Goal: Use online tool/utility: Utilize a website feature to perform a specific function

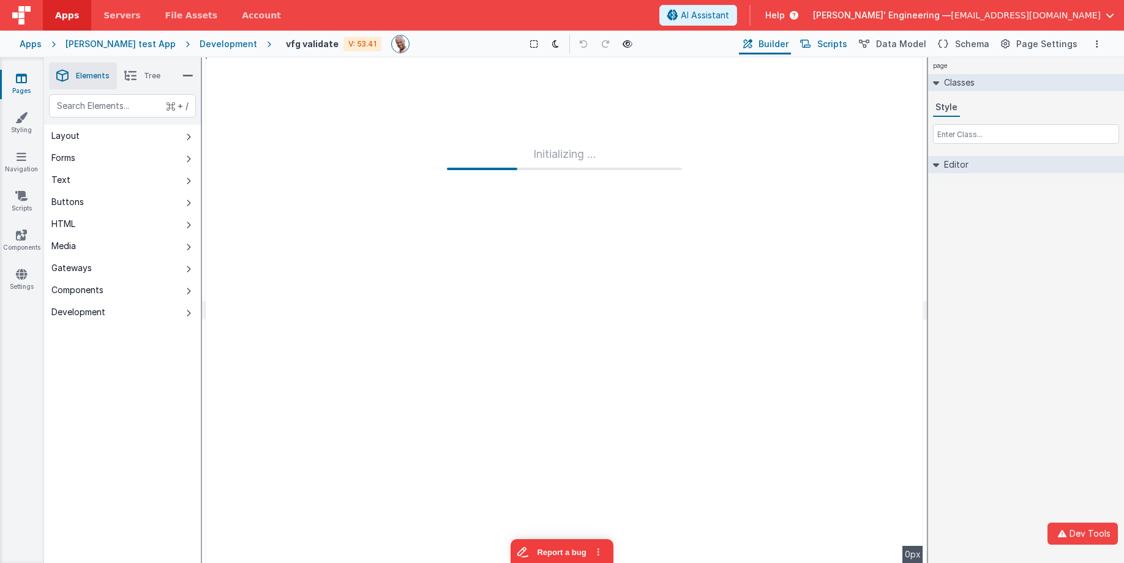
click at [838, 47] on span "Scripts" at bounding box center [833, 44] width 30 height 12
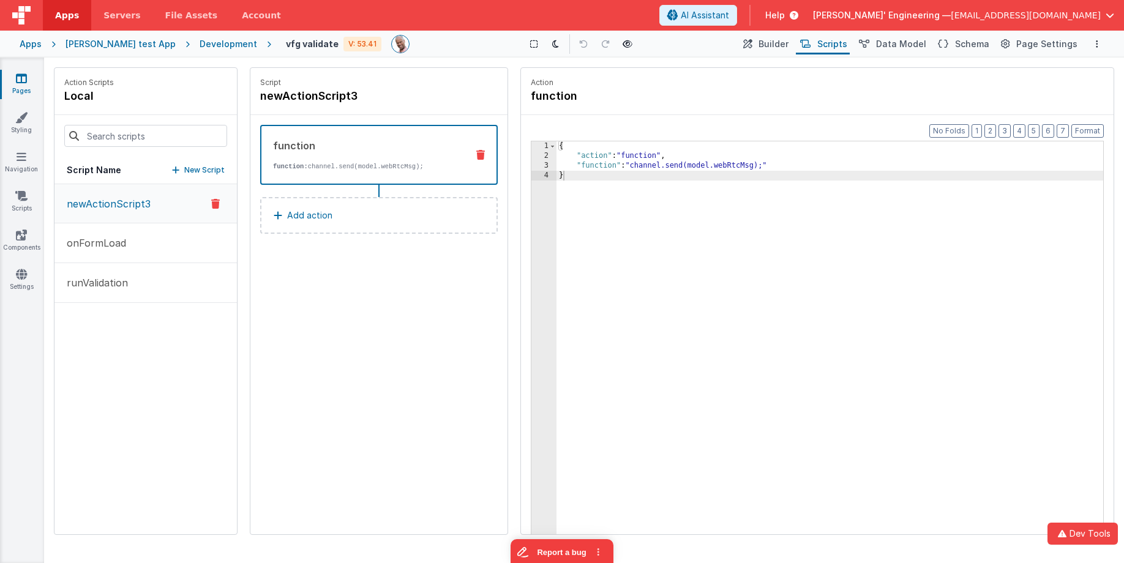
click at [480, 154] on icon at bounding box center [480, 155] width 9 height 10
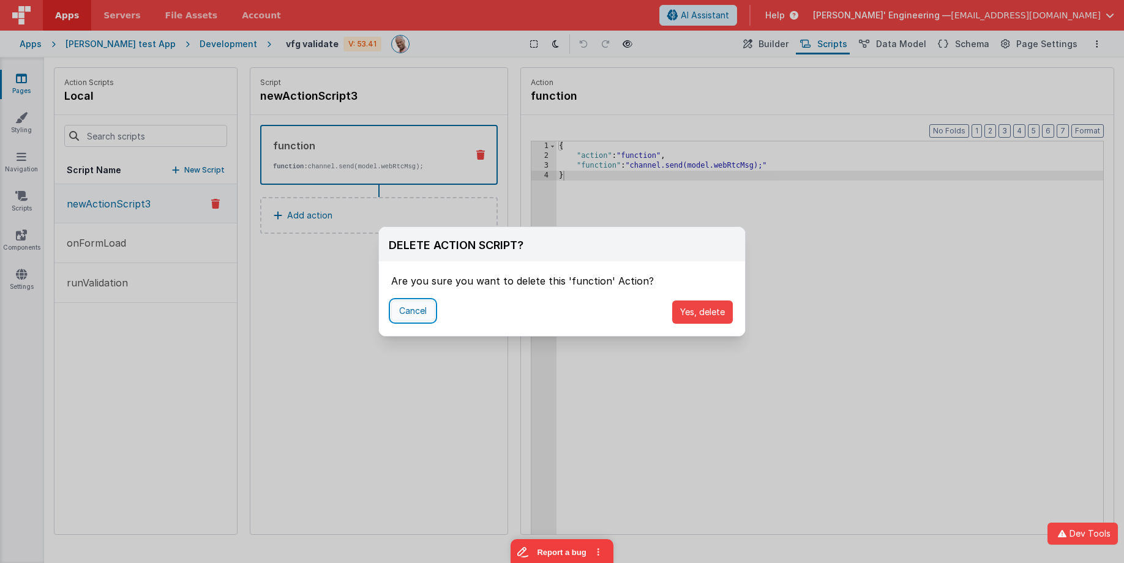
click at [420, 315] on button "Cancel" at bounding box center [412, 311] width 43 height 21
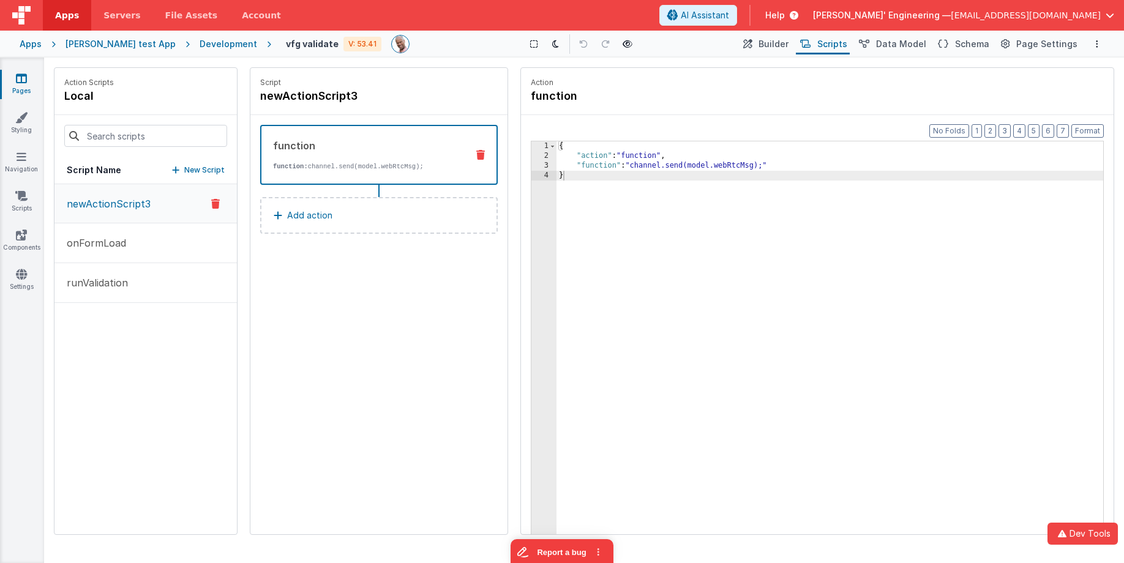
click at [130, 46] on div "Charles GUI test App" at bounding box center [121, 44] width 110 height 12
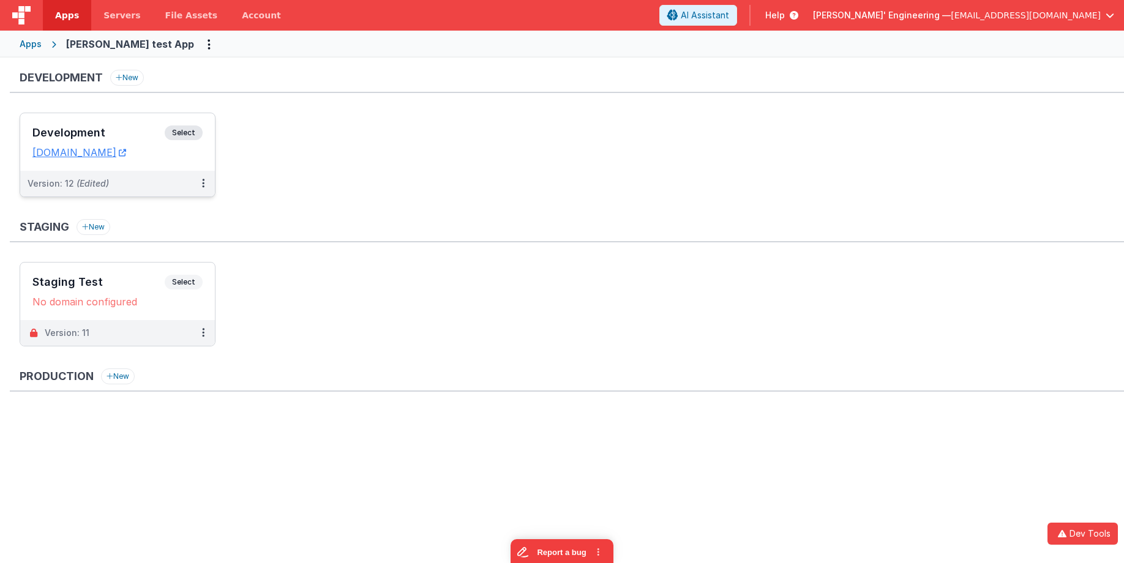
click at [200, 130] on span "Select" at bounding box center [184, 133] width 38 height 15
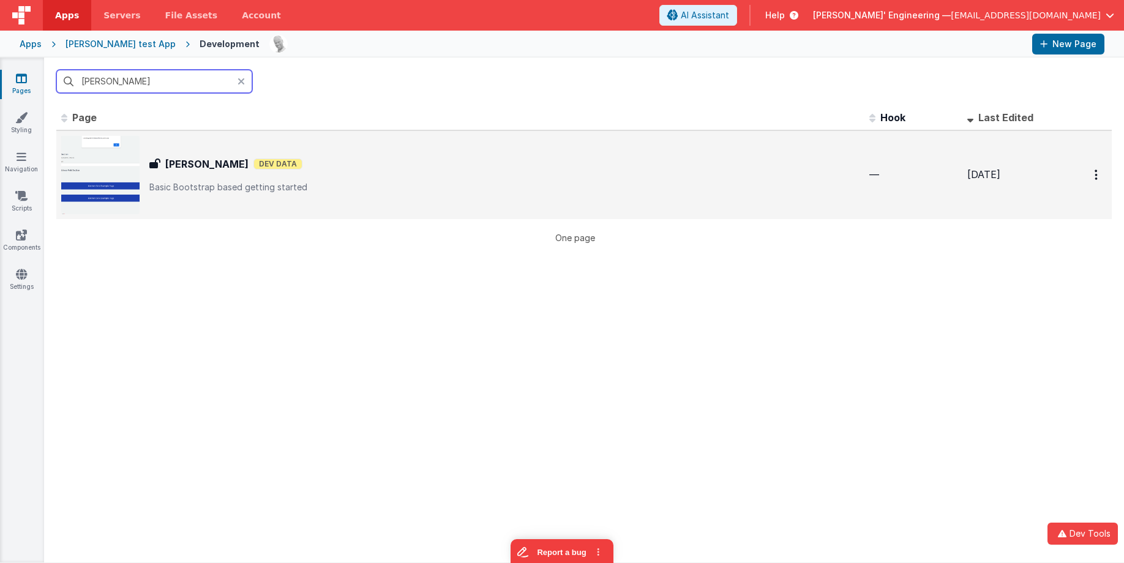
type input "alex"
click at [258, 189] on p "Basic Bootstrap based getting started" at bounding box center [504, 187] width 710 height 12
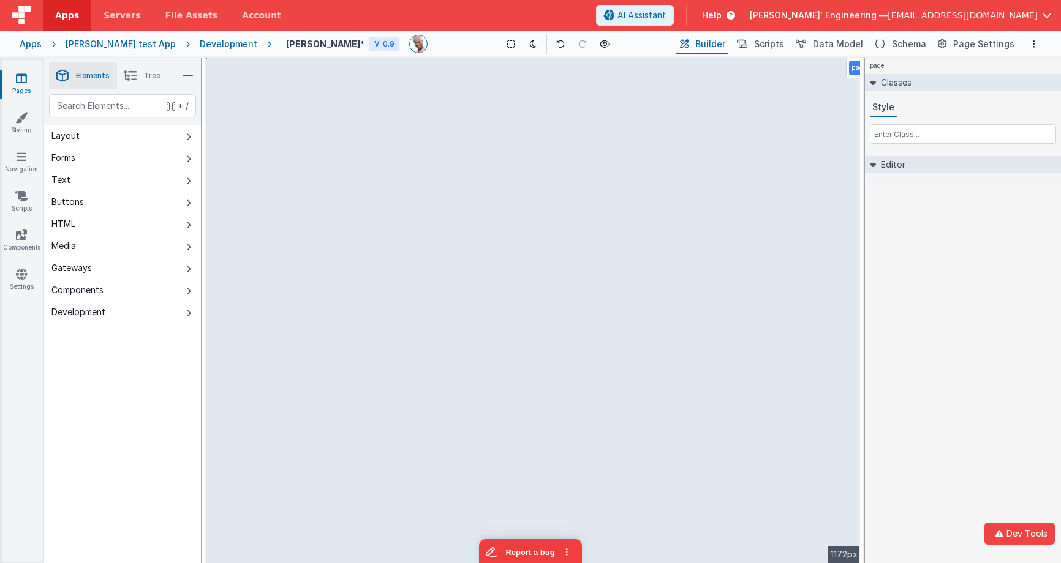
click at [898, 261] on div "page Classes Style Editor DEV: Focus DEV: builderToggleConditionalCSS DEV: Remo…" at bounding box center [963, 311] width 196 height 506
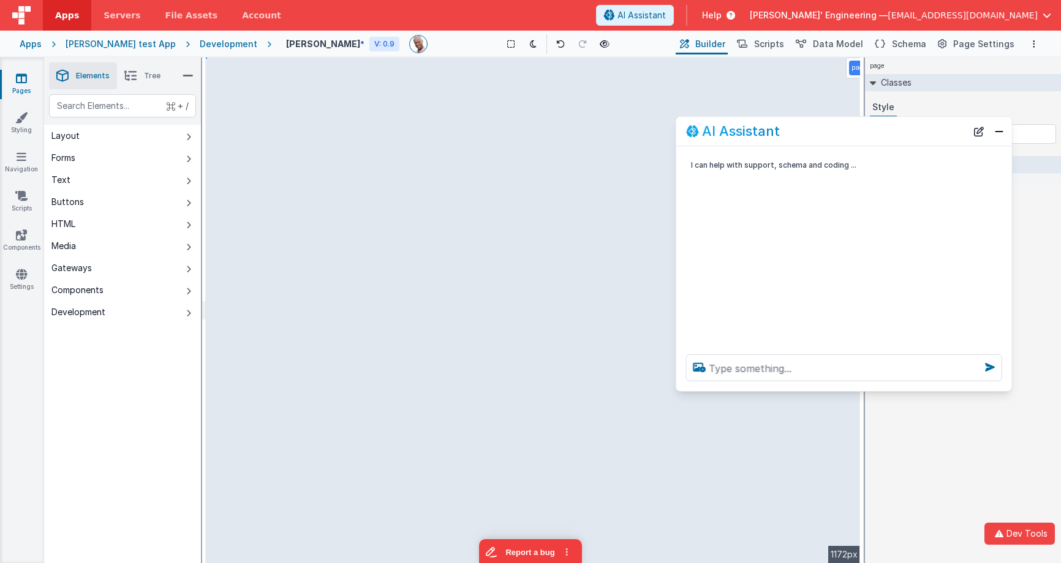
drag, startPoint x: 198, startPoint y: 292, endPoint x: 859, endPoint y: 221, distance: 664.0
click at [864, 126] on div "AI Assistant" at bounding box center [826, 131] width 280 height 15
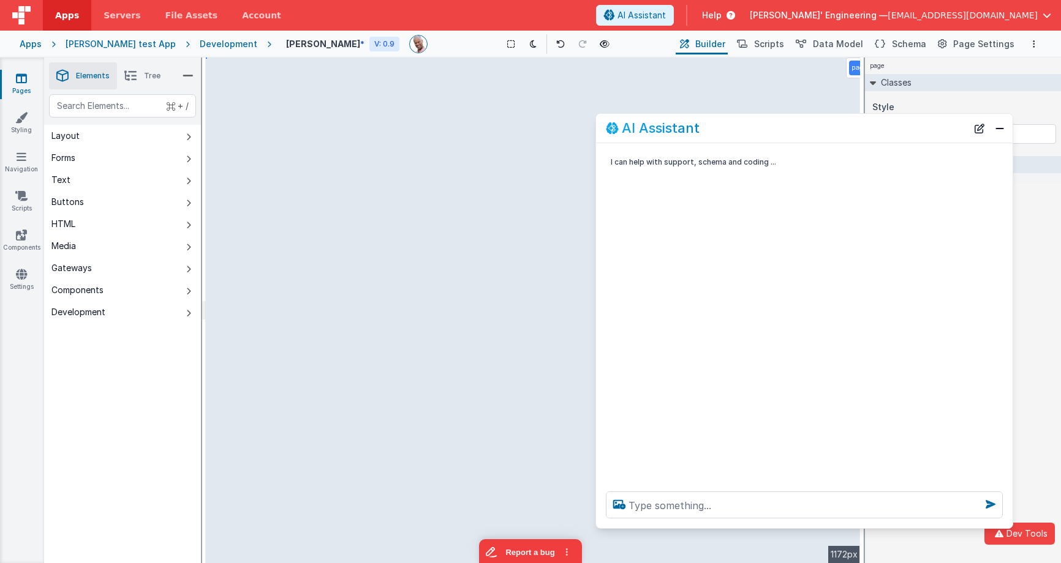
drag, startPoint x: 679, startPoint y: 386, endPoint x: 600, endPoint y: 526, distance: 160.7
click at [598, 527] on div at bounding box center [804, 505] width 416 height 47
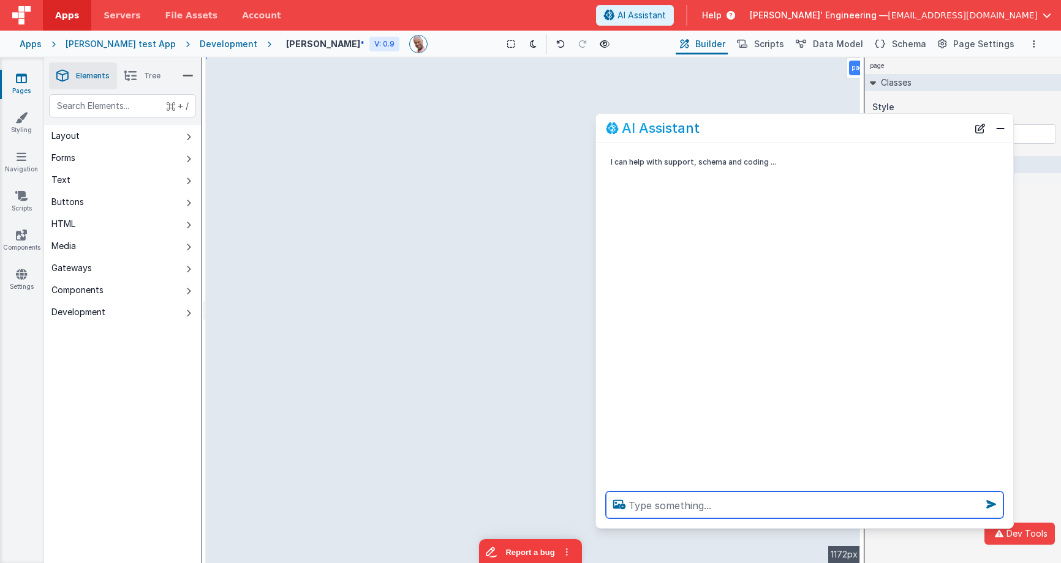
click at [653, 503] on textarea at bounding box center [804, 505] width 397 height 27
click at [644, 509] on textarea at bounding box center [804, 505] width 397 height 27
type textarea "change to I acknowledge"
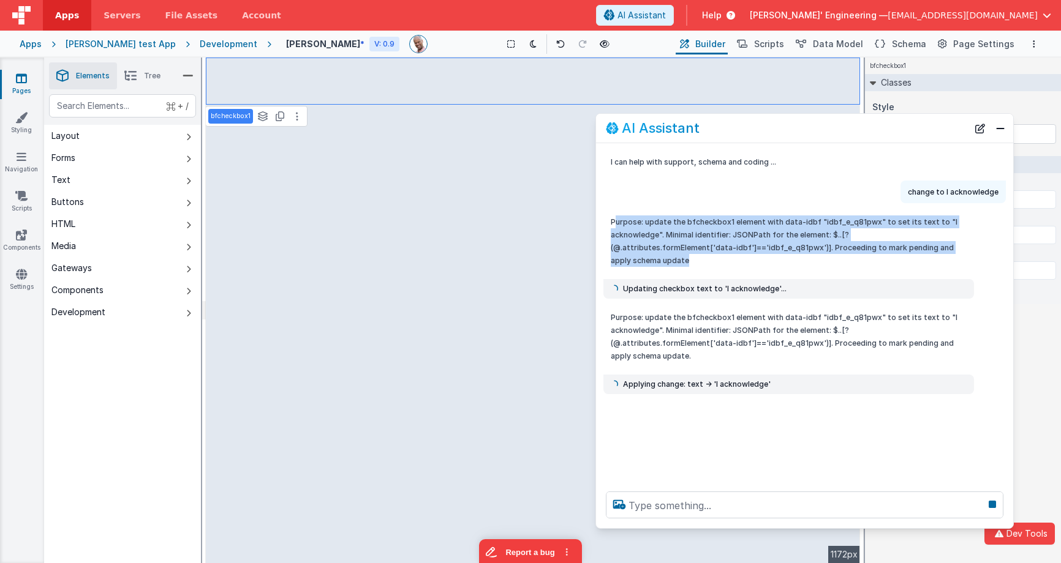
drag, startPoint x: 613, startPoint y: 222, endPoint x: 909, endPoint y: 252, distance: 297.3
click at [905, 247] on p "Purpose: update the bfcheckbox1 element with data-idbf "idbf_e_q81pwx" to set i…" at bounding box center [789, 241] width 356 height 51
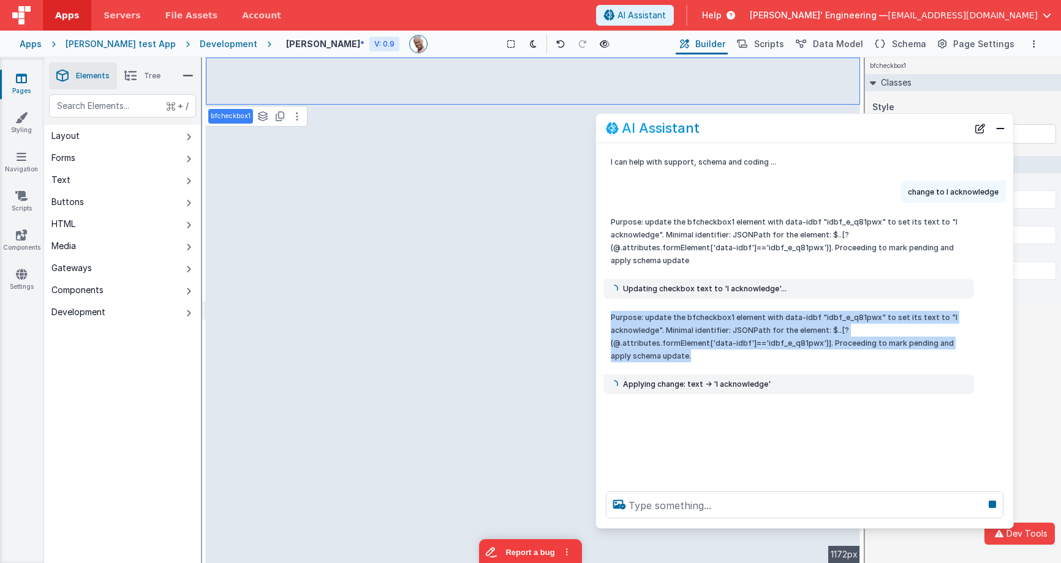
drag, startPoint x: 876, startPoint y: 331, endPoint x: 608, endPoint y: 304, distance: 269.7
click at [608, 306] on div "Purpose: update the bfcheckbox1 element with data-idbf "idbf_e_q81pwx" to set i…" at bounding box center [788, 336] width 371 height 61
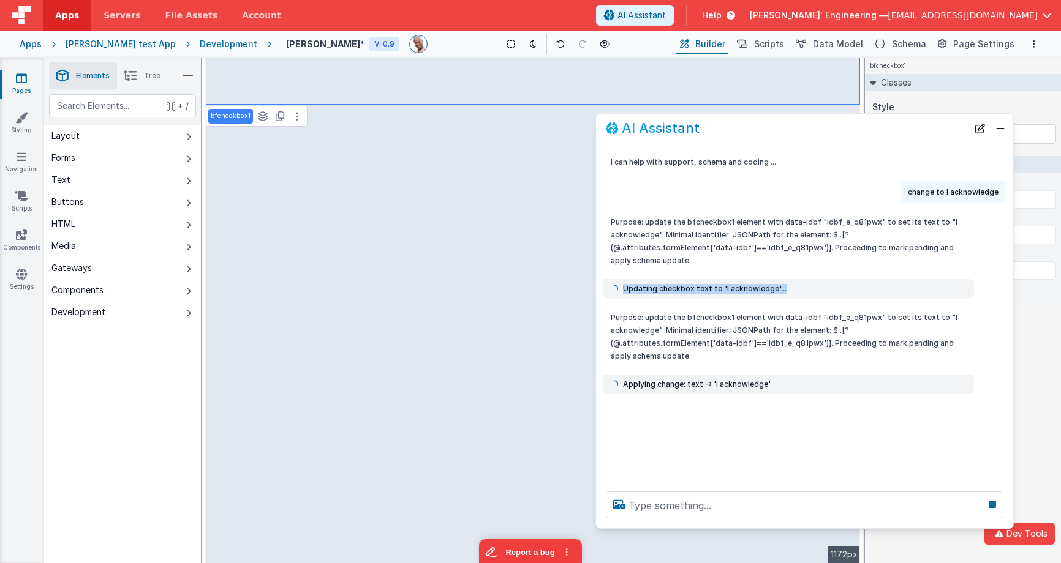
drag, startPoint x: 774, startPoint y: 276, endPoint x: 622, endPoint y: 277, distance: 152.5
click at [622, 284] on div "Updating checkbox text to 'I acknowledge'..." at bounding box center [789, 289] width 356 height 10
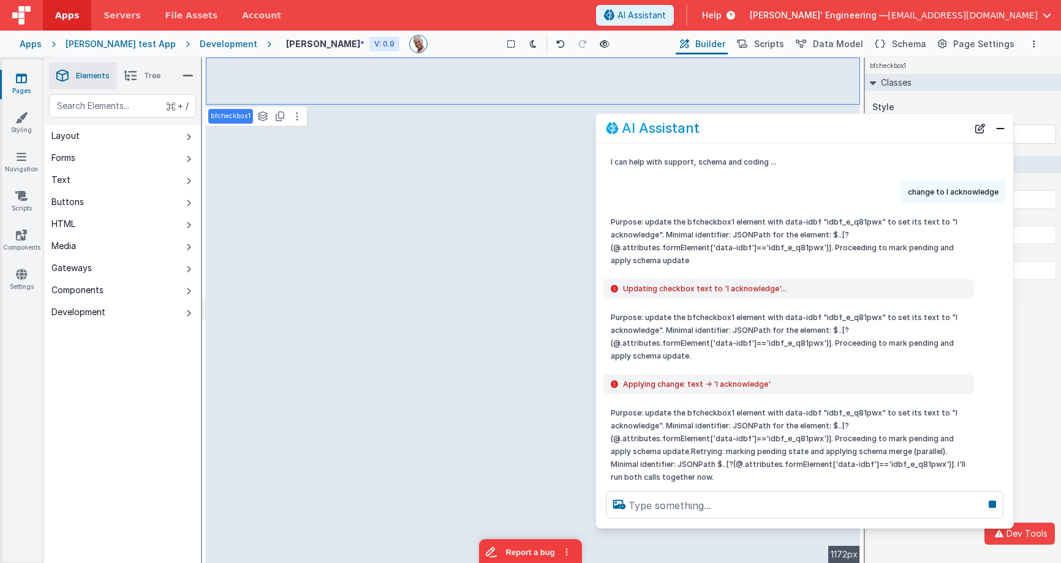
drag, startPoint x: 638, startPoint y: 299, endPoint x: 633, endPoint y: 296, distance: 6.3
click at [638, 311] on p "Purpose: update the bfcheckbox1 element with data-idbf "idbf_e_q81pwx" to set i…" at bounding box center [789, 336] width 356 height 51
drag, startPoint x: 753, startPoint y: 359, endPoint x: 617, endPoint y: 356, distance: 136.0
click at [617, 380] on div "Applying change: text -> 'I acknowledge'" at bounding box center [789, 385] width 356 height 10
click at [811, 417] on p "Purpose: update the bfcheckbox1 element with data-idbf "idbf_e_q81pwx" to set i…" at bounding box center [789, 445] width 356 height 77
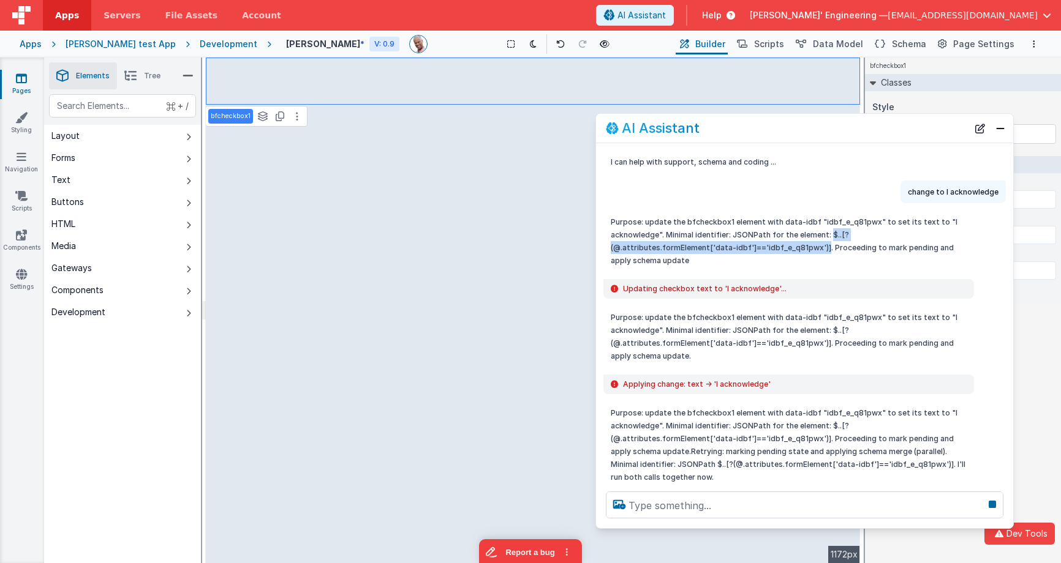
drag, startPoint x: 829, startPoint y: 236, endPoint x: 702, endPoint y: 244, distance: 127.1
click at [702, 244] on p "Purpose: update the bfcheckbox1 element with data-idbf "idbf_e_q81pwx" to set i…" at bounding box center [789, 241] width 356 height 51
click at [659, 250] on p "Purpose: update the bfcheckbox1 element with data-idbf "idbf_e_q81pwx" to set i…" at bounding box center [789, 241] width 356 height 51
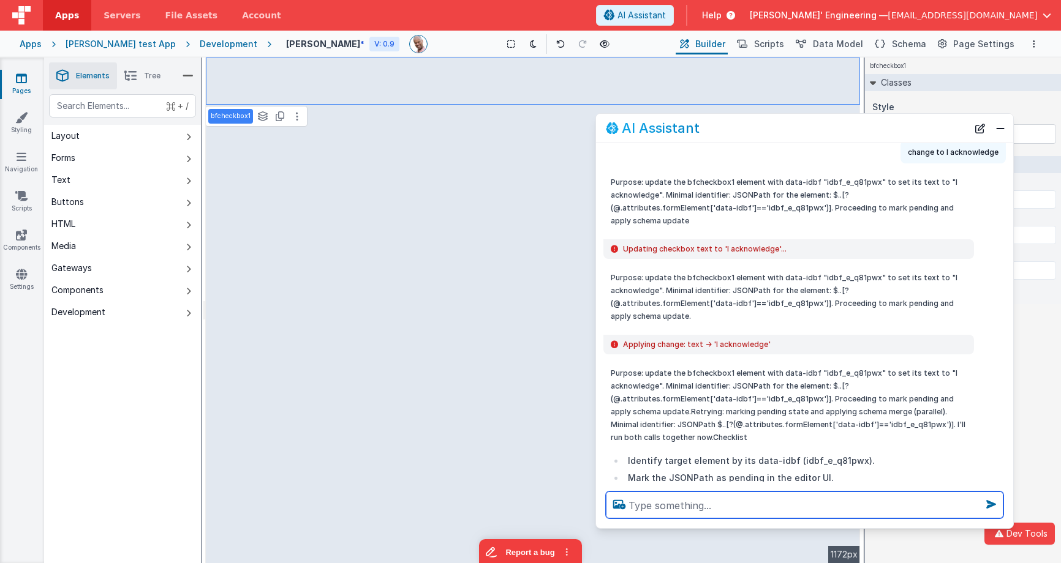
scroll to position [412, 0]
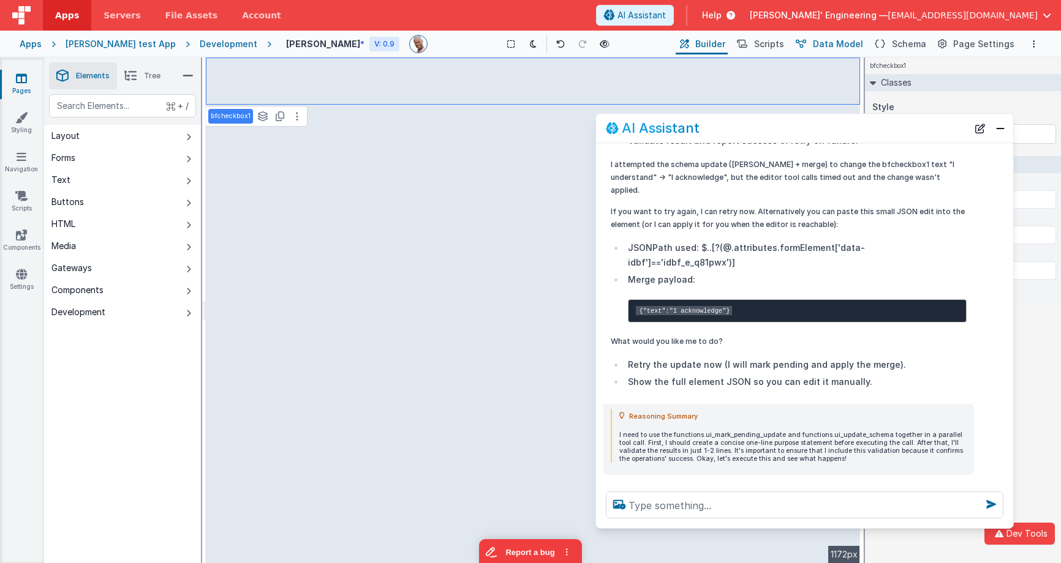
click at [846, 41] on span "Data Model" at bounding box center [838, 44] width 50 height 12
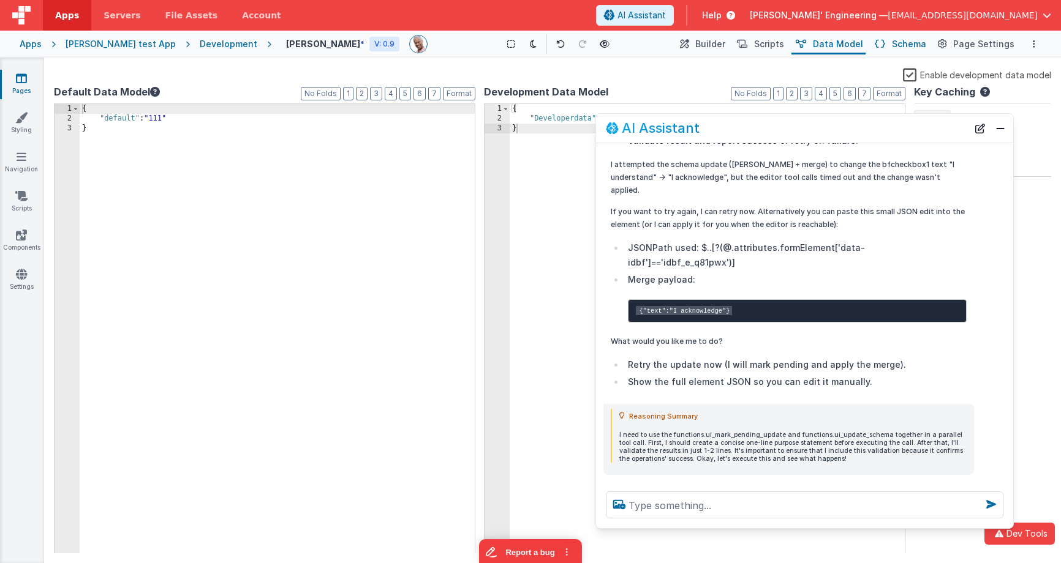
click at [899, 43] on span "Schema" at bounding box center [909, 44] width 34 height 12
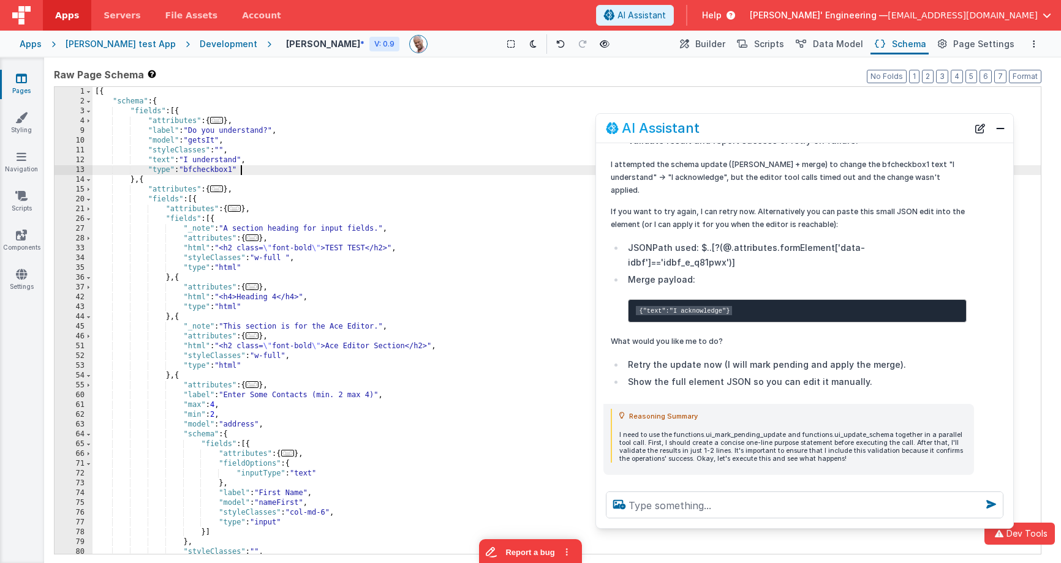
click at [404, 168] on div "[{ "schema" : { "fields" : [{ "attributes" : { ... } , "label" : "Do you unders…" at bounding box center [566, 330] width 948 height 487
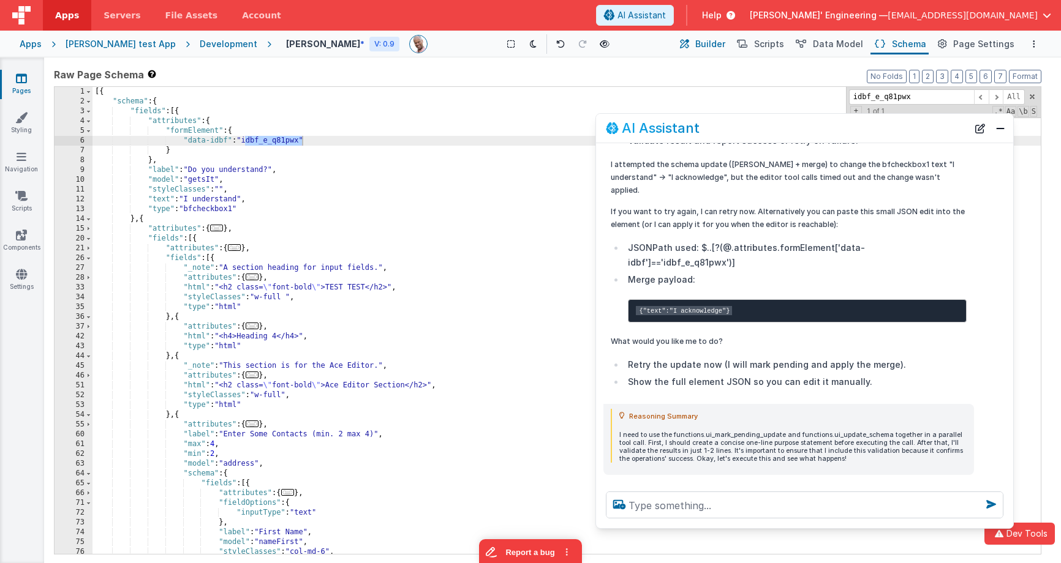
type input "idbf_e_q81pwx"
click at [723, 47] on span "Builder" at bounding box center [710, 44] width 30 height 12
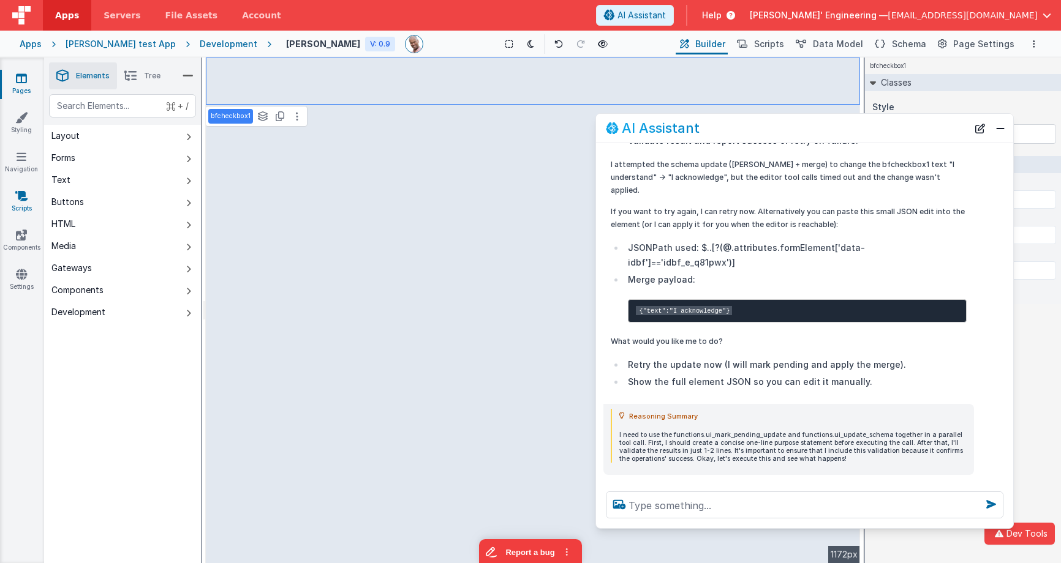
click at [25, 206] on link "Scripts" at bounding box center [21, 202] width 44 height 24
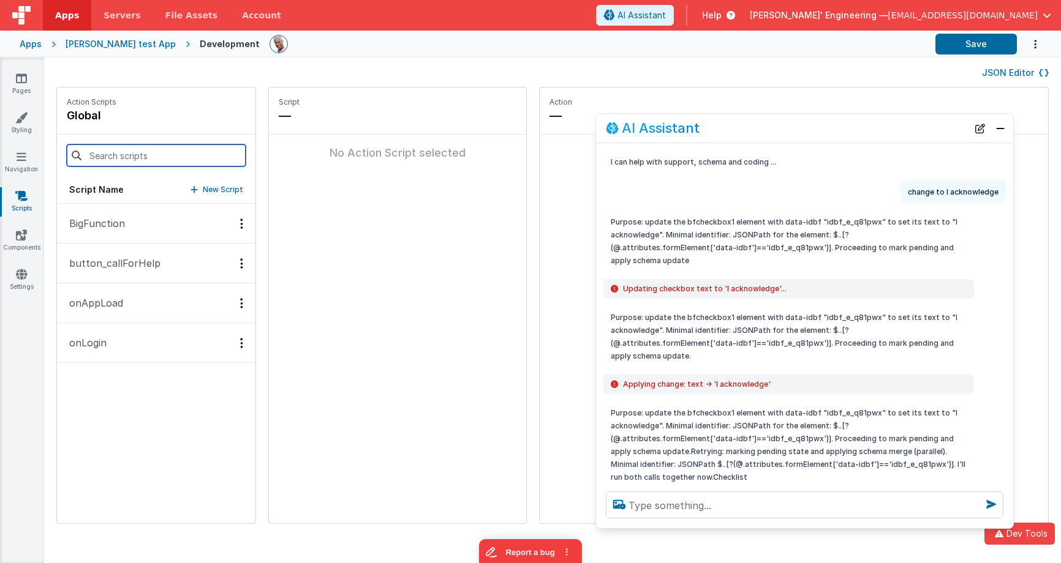
click at [124, 153] on input at bounding box center [156, 156] width 179 height 22
type input "tool"
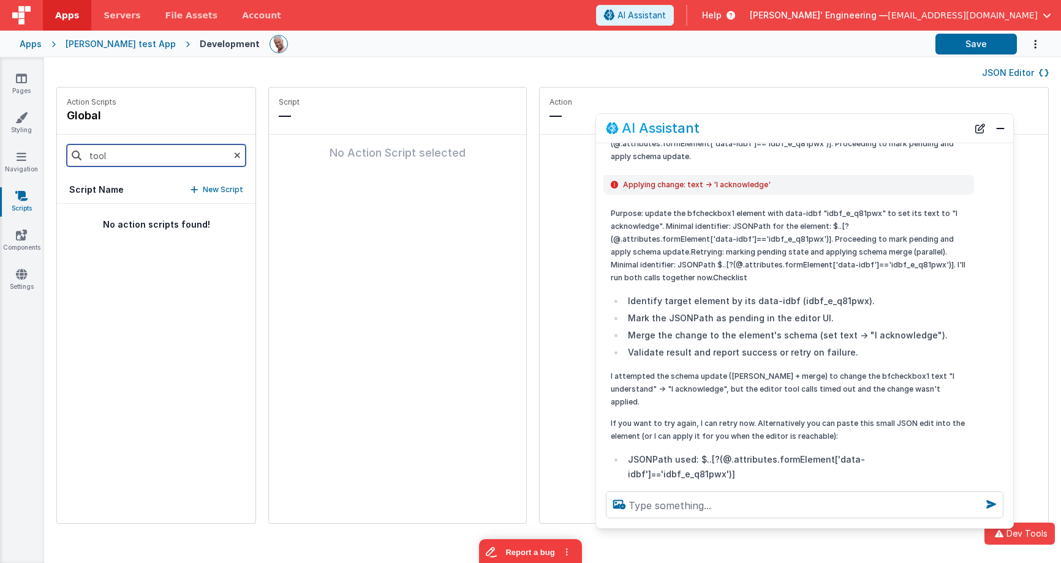
scroll to position [207, 0]
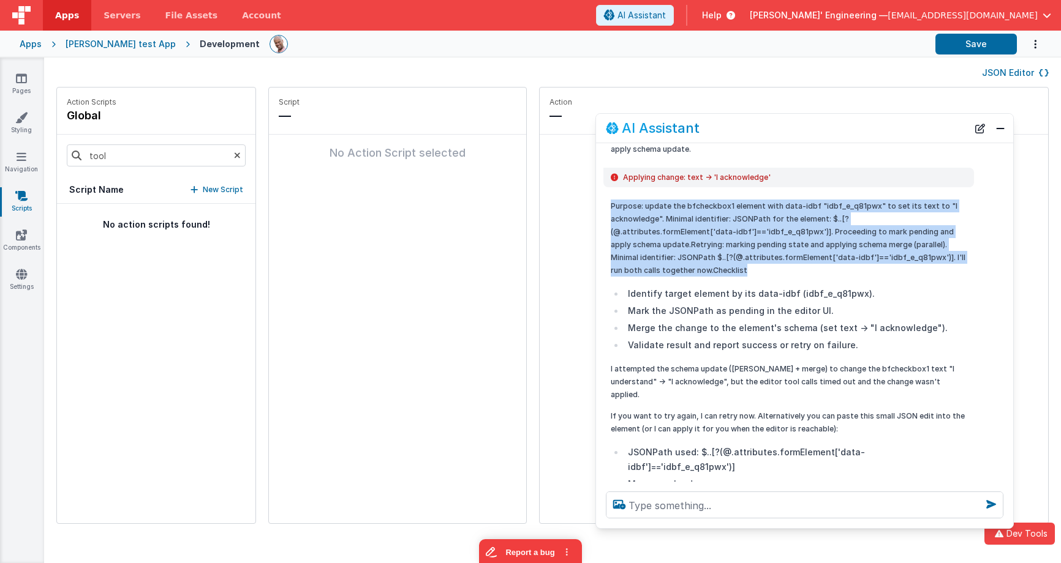
drag, startPoint x: 609, startPoint y: 177, endPoint x: 676, endPoint y: 244, distance: 94.0
click at [676, 244] on div "Purpose: update the bfcheckbox1 element with data-idbf "idbf_e_q81pwx" to set i…" at bounding box center [788, 398] width 371 height 407
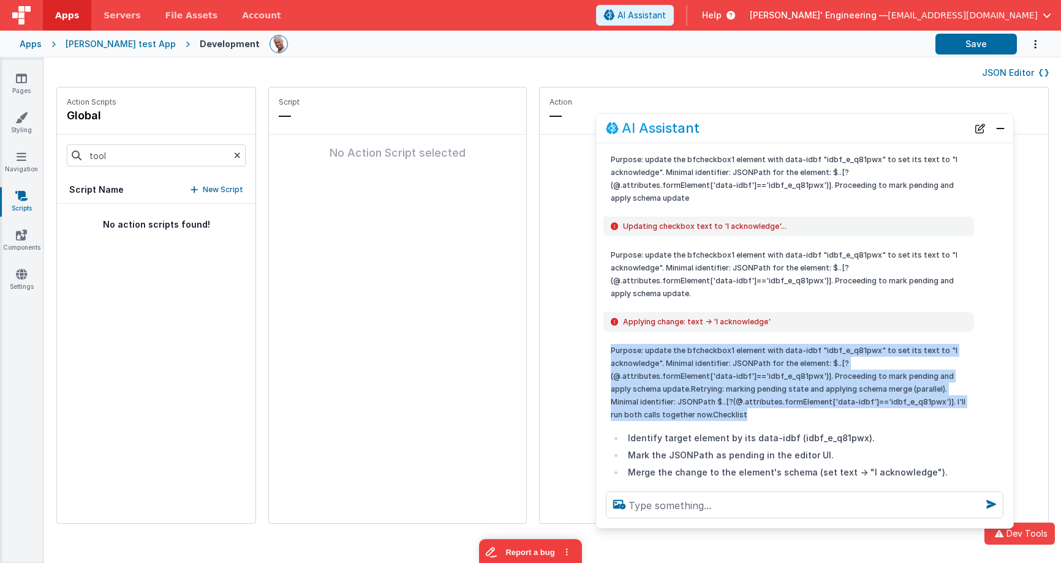
scroll to position [0, 0]
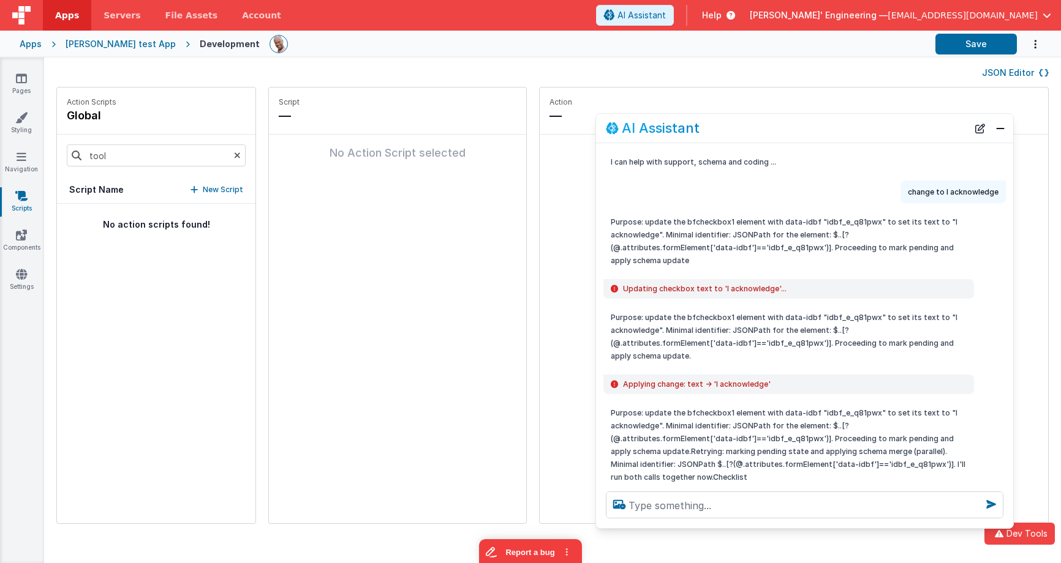
click at [685, 197] on div "change to I acknowledge" at bounding box center [801, 192] width 410 height 23
drag, startPoint x: 979, startPoint y: 130, endPoint x: 920, endPoint y: 197, distance: 89.0
click at [980, 130] on button "New Chat" at bounding box center [979, 128] width 17 height 17
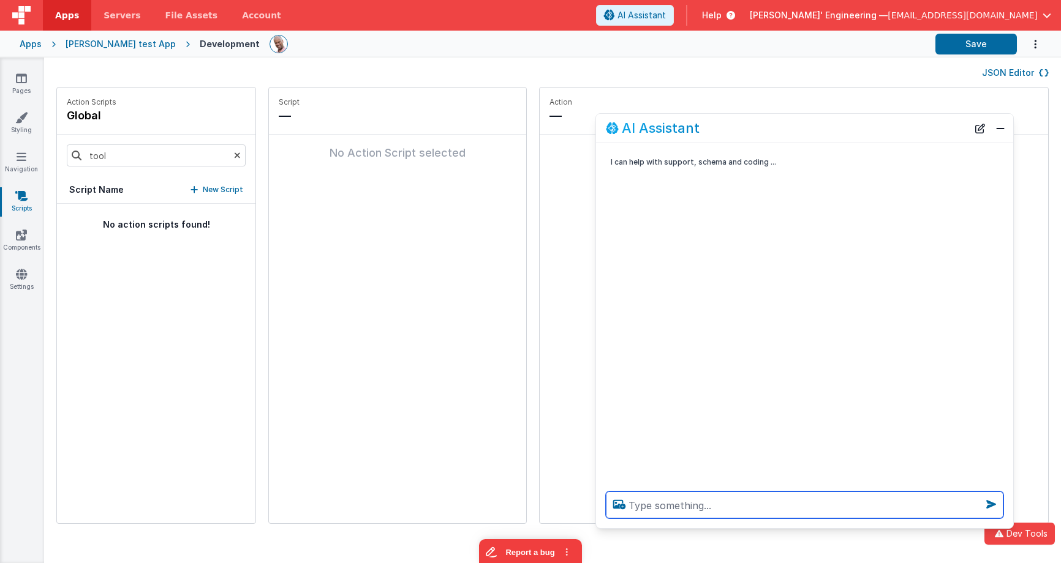
click at [746, 494] on textarea at bounding box center [804, 505] width 397 height 27
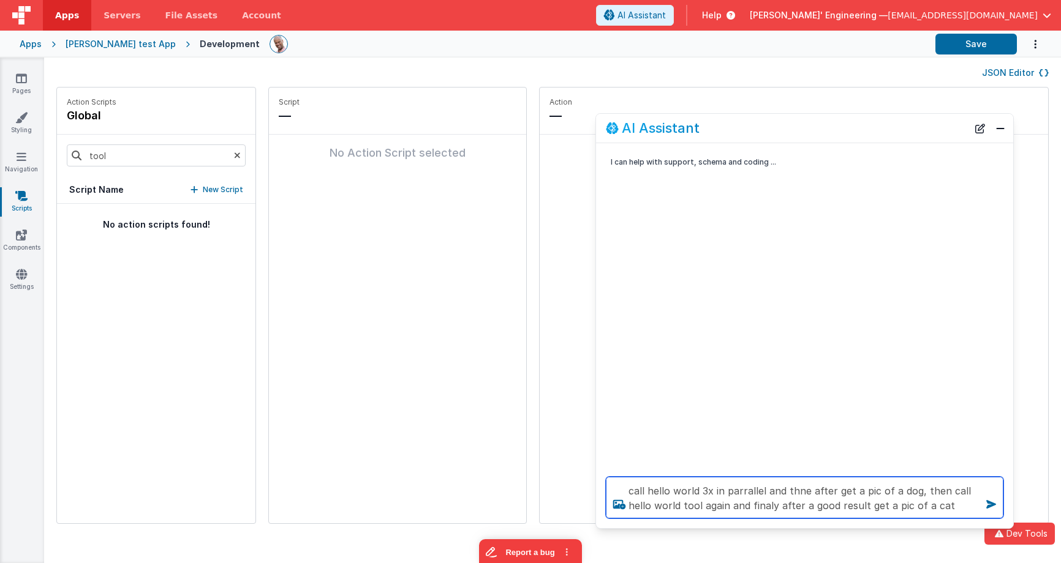
type textarea "call hello world 3x in parrallel and thne after get a pic of a dog, then call h…"
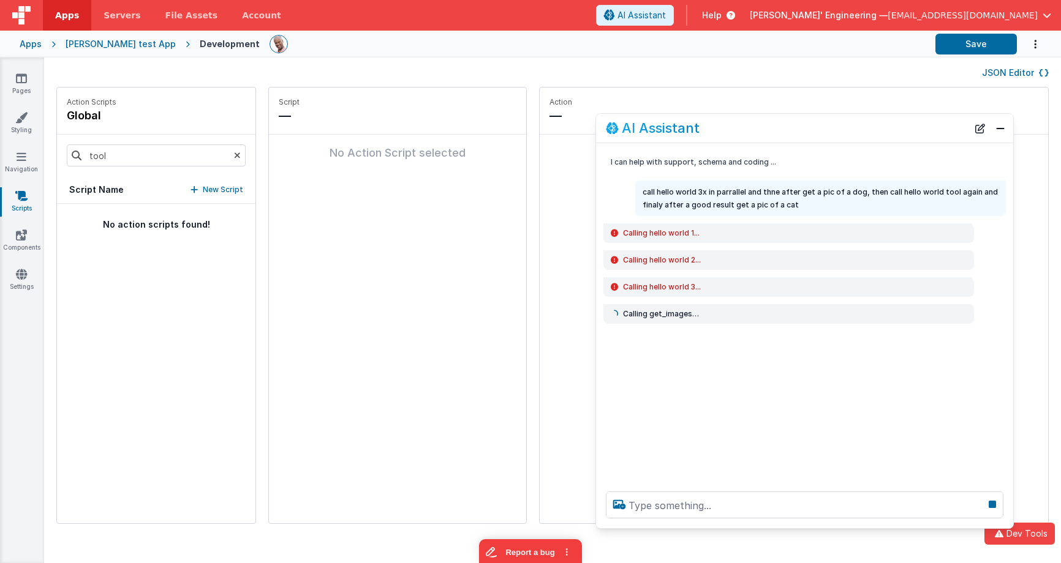
click at [596, 315] on div "Calling get_images…" at bounding box center [804, 314] width 417 height 20
click at [593, 313] on fieldset "Action — No action selected" at bounding box center [794, 306] width 508 height 436
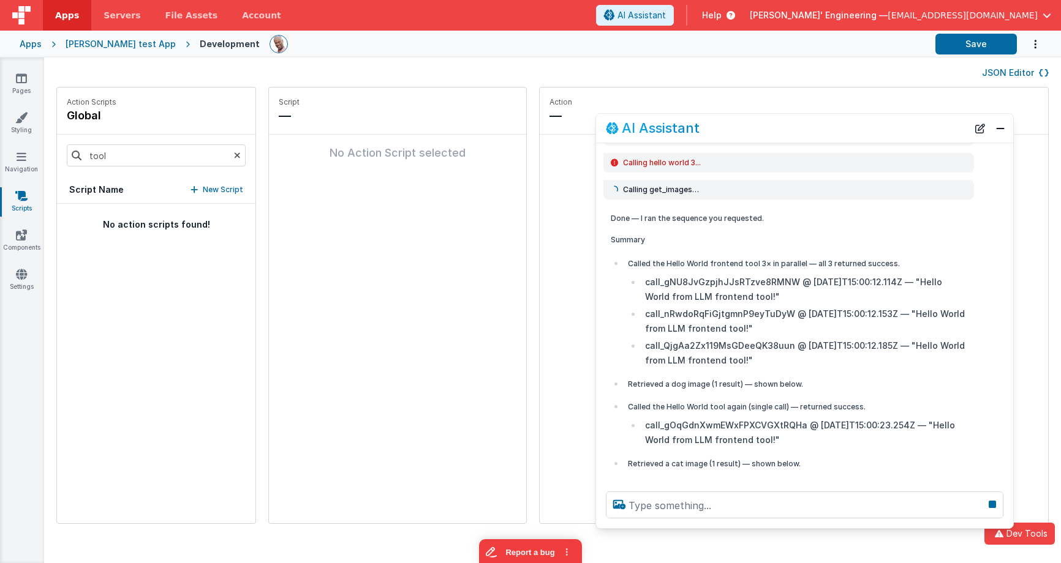
scroll to position [164, 0]
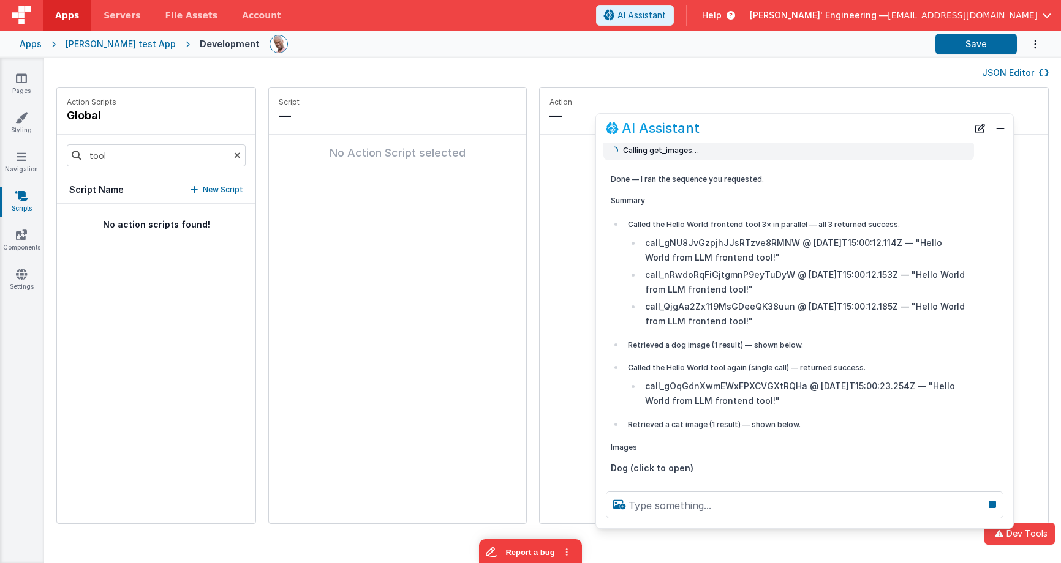
drag, startPoint x: 639, startPoint y: 348, endPoint x: 819, endPoint y: 353, distance: 180.1
click at [609, 469] on div "Done — I ran the sequence you requested. Summary Called the Hello World fronten…" at bounding box center [788, 325] width 371 height 314
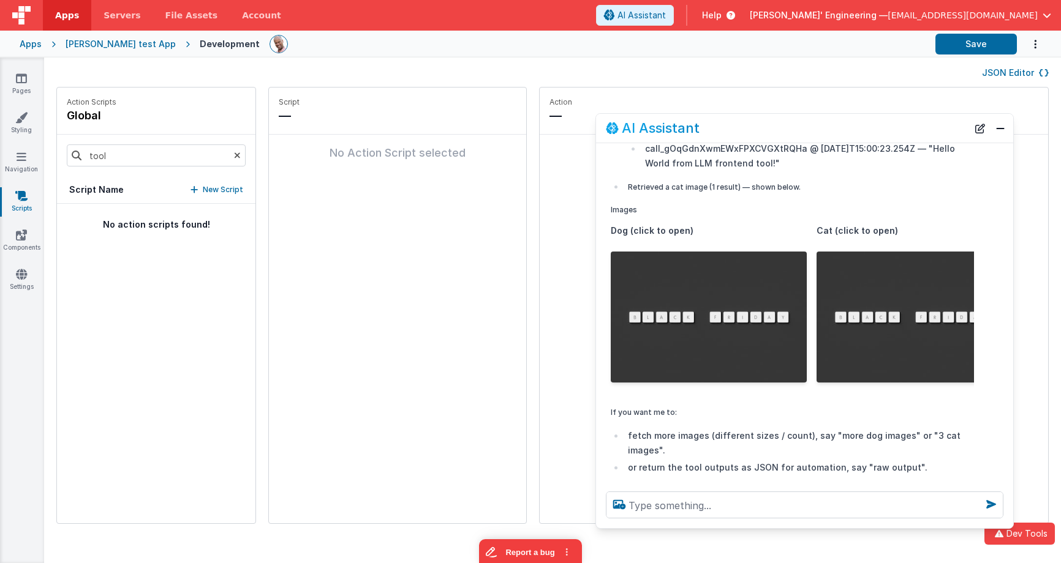
scroll to position [424, 0]
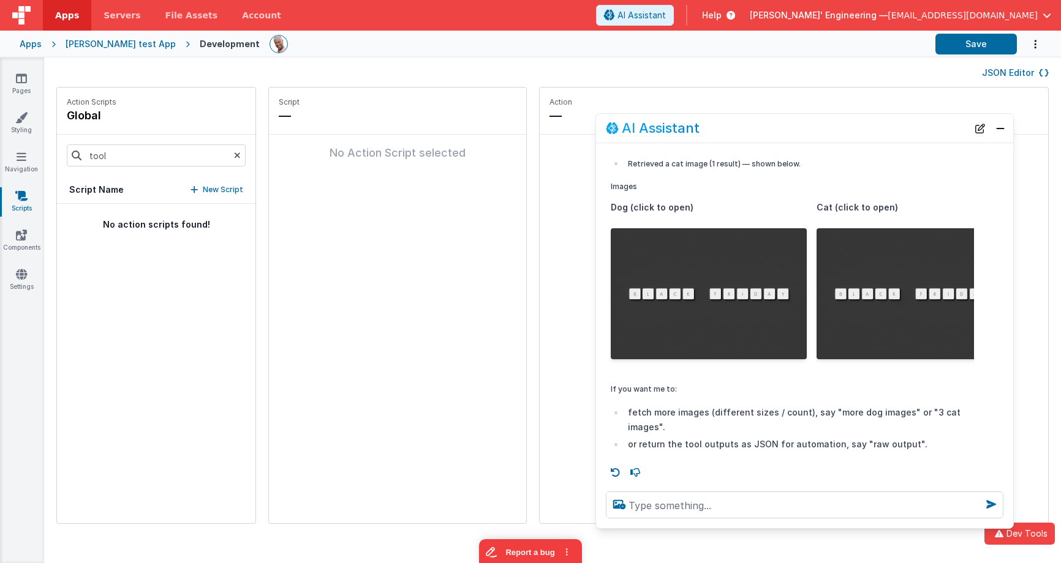
drag, startPoint x: 795, startPoint y: 134, endPoint x: 516, endPoint y: 84, distance: 283.1
click at [800, 122] on div "AI Assistant" at bounding box center [787, 128] width 362 height 15
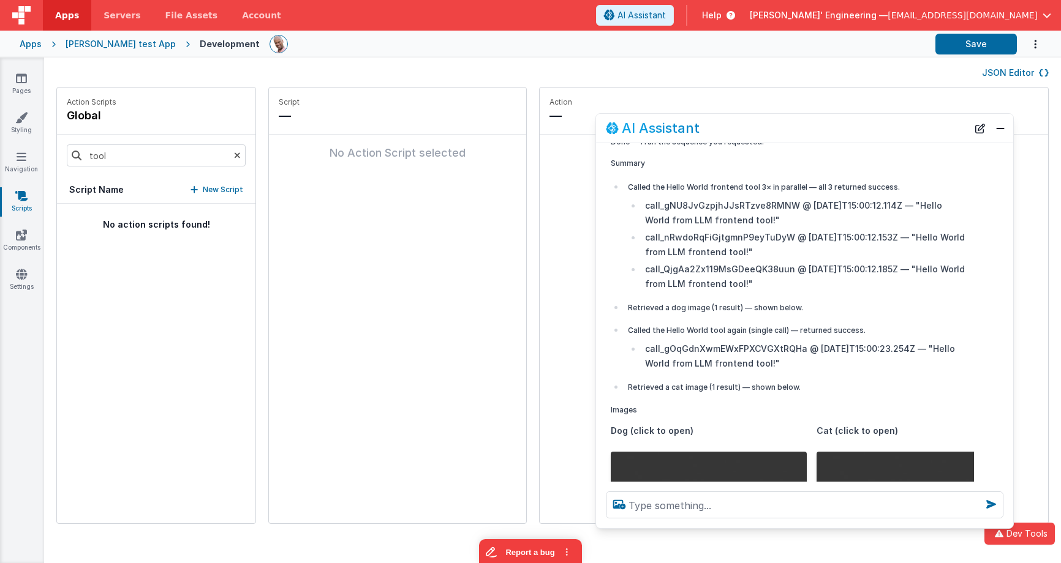
scroll to position [0, 0]
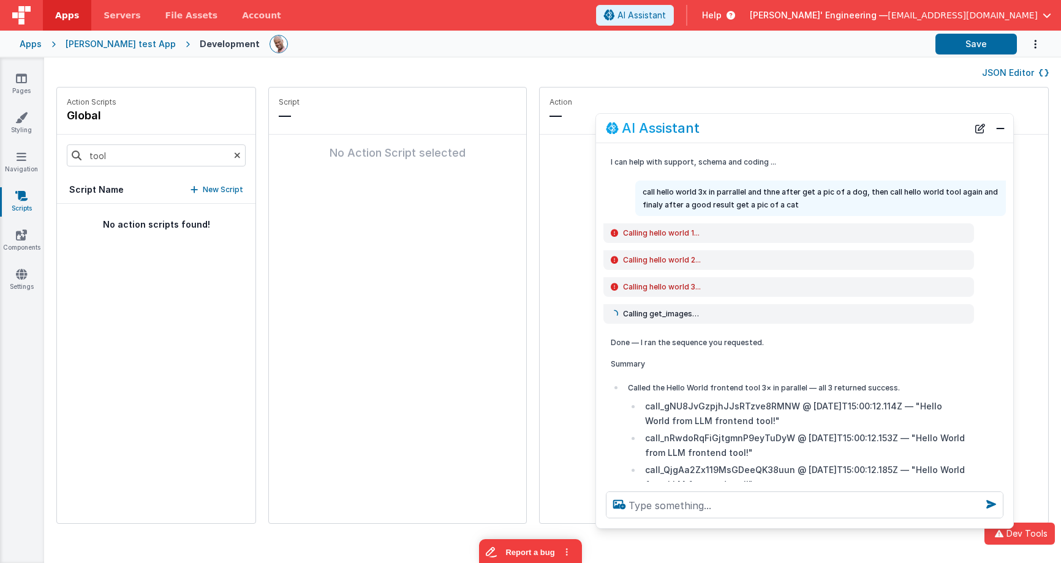
click at [909, 171] on div "I can help with support, schema and coding ..." at bounding box center [788, 162] width 371 height 23
drag, startPoint x: 881, startPoint y: 127, endPoint x: 873, endPoint y: 110, distance: 19.2
click at [886, 100] on section "Pages Styling Navigation Scripts Components Settings JSON Editor Action Scripts…" at bounding box center [530, 311] width 1061 height 506
drag, startPoint x: 848, startPoint y: 124, endPoint x: 832, endPoint y: 99, distance: 30.1
click at [844, 87] on section "Pages Styling Navigation Scripts Components Settings JSON Editor Action Scripts…" at bounding box center [530, 311] width 1061 height 506
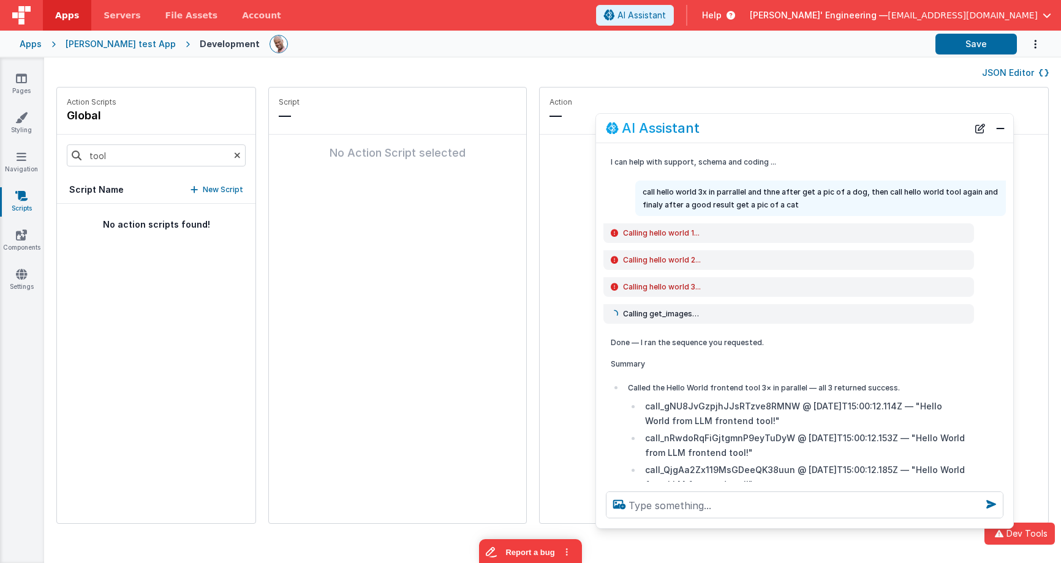
drag, startPoint x: 782, startPoint y: 123, endPoint x: 867, endPoint y: 119, distance: 84.6
click at [782, 123] on div "AI Assistant" at bounding box center [787, 128] width 362 height 15
